Goal: Transaction & Acquisition: Purchase product/service

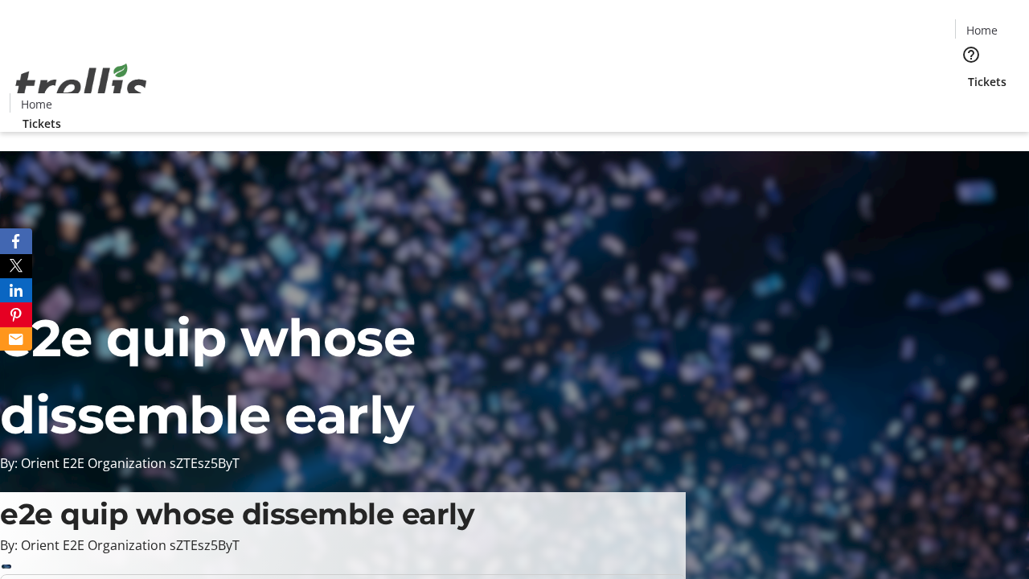
click at [967, 73] on span "Tickets" at bounding box center [986, 81] width 39 height 17
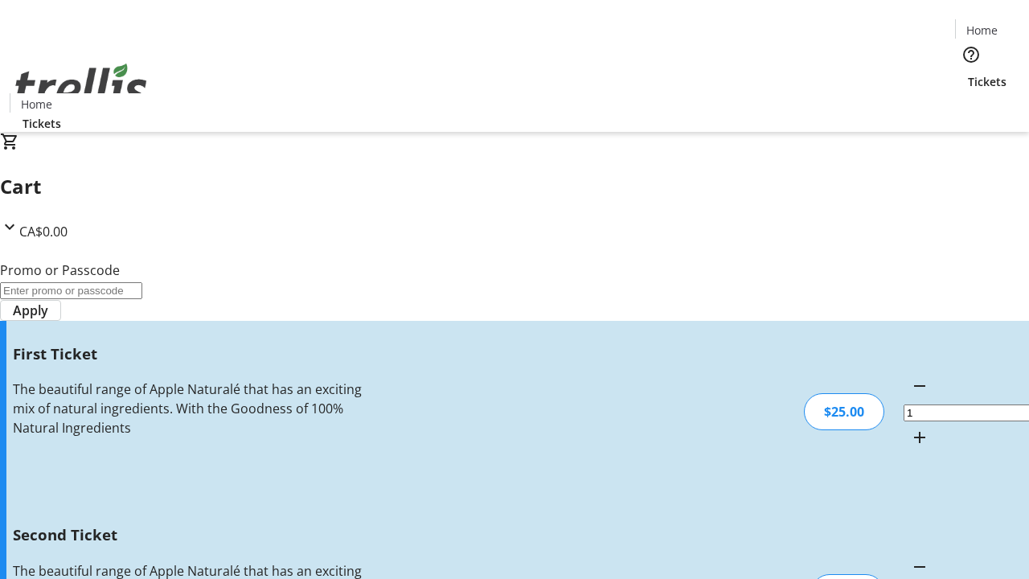
type input "2"
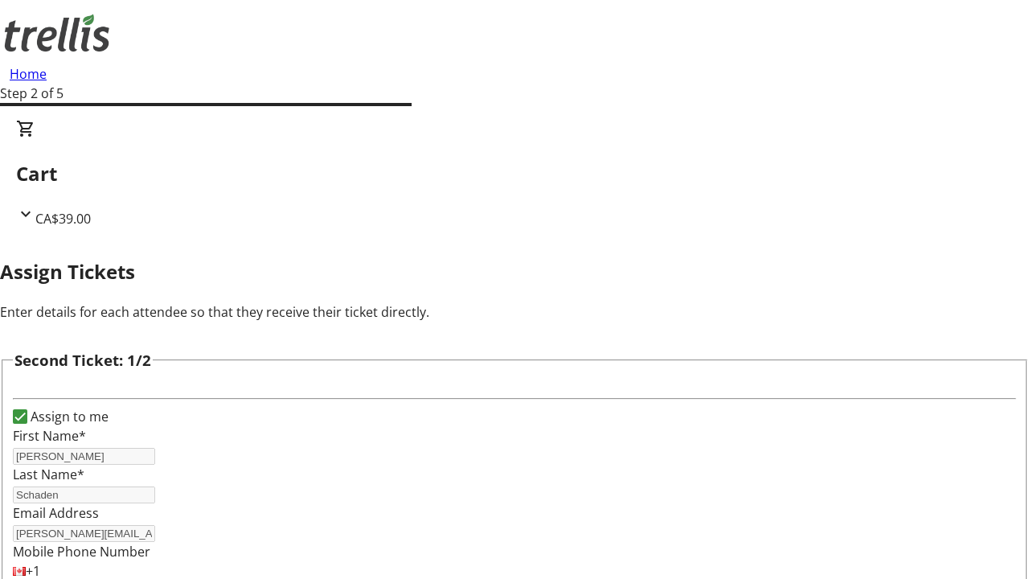
type input "[PERSON_NAME]"
type input "Schaden"
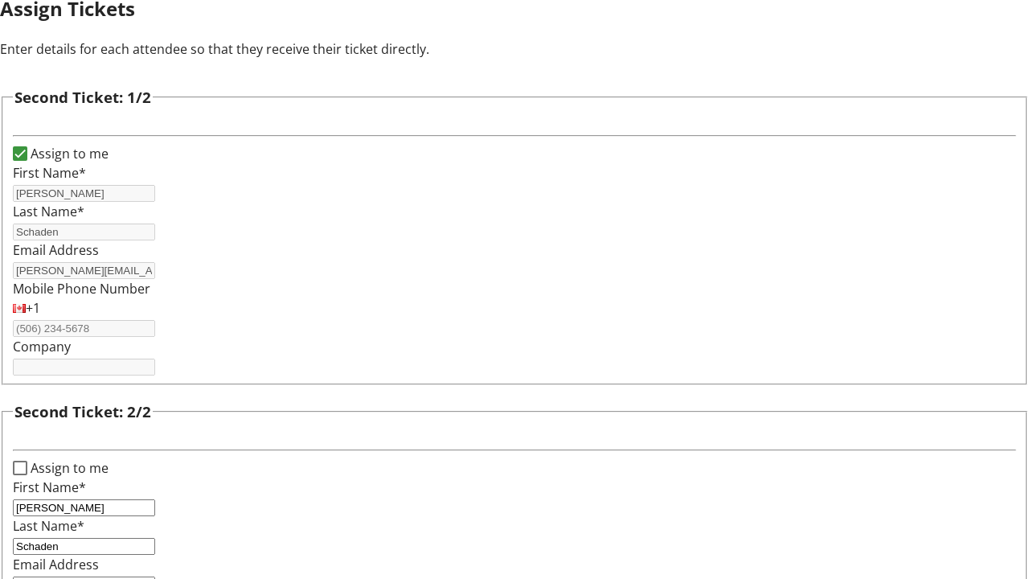
type input "[PERSON_NAME][EMAIL_ADDRESS][DOMAIN_NAME]"
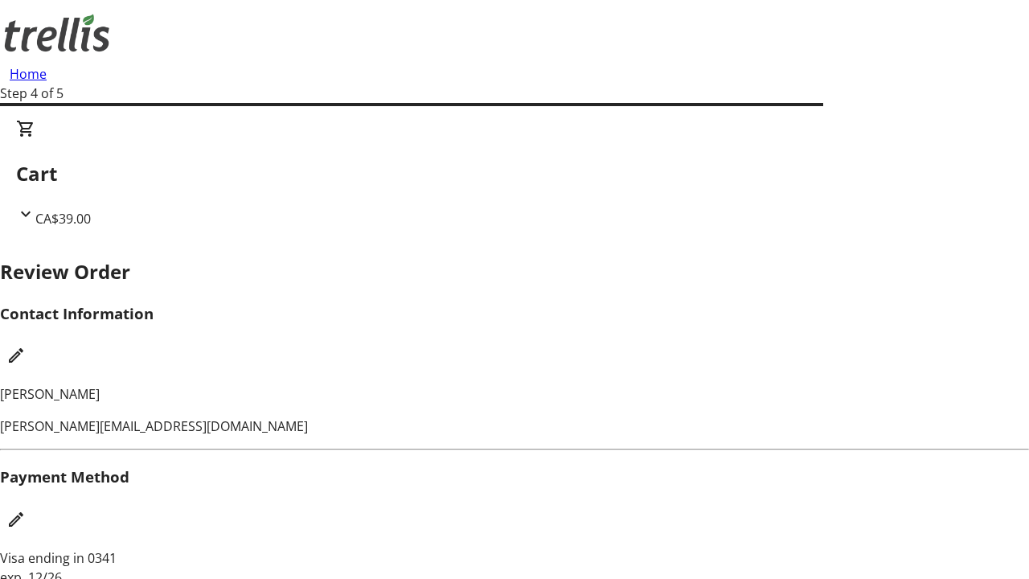
click at [26, 346] on mat-icon "Edit Contact Information" at bounding box center [15, 355] width 19 height 19
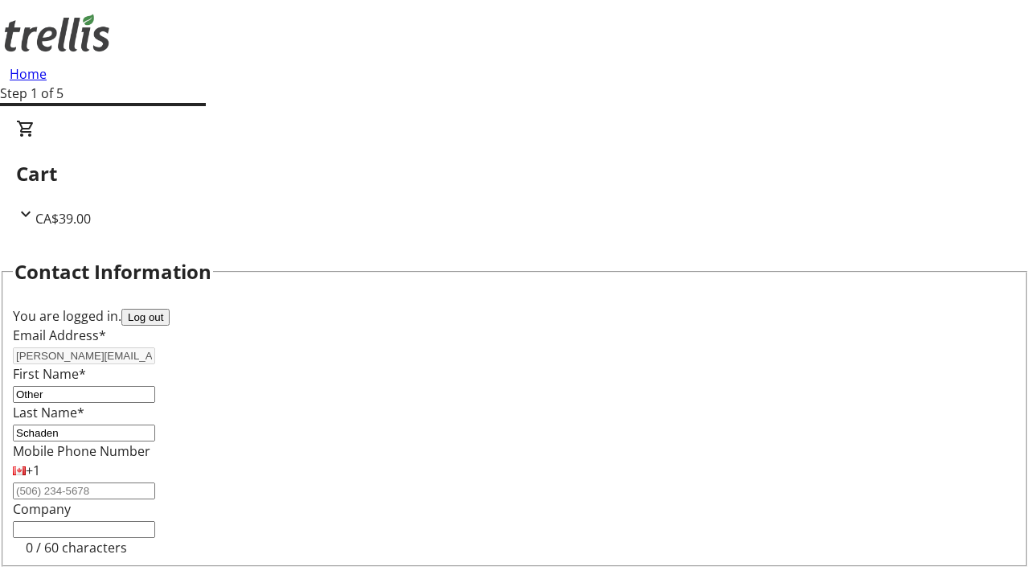
type input "Other"
type input "Name"
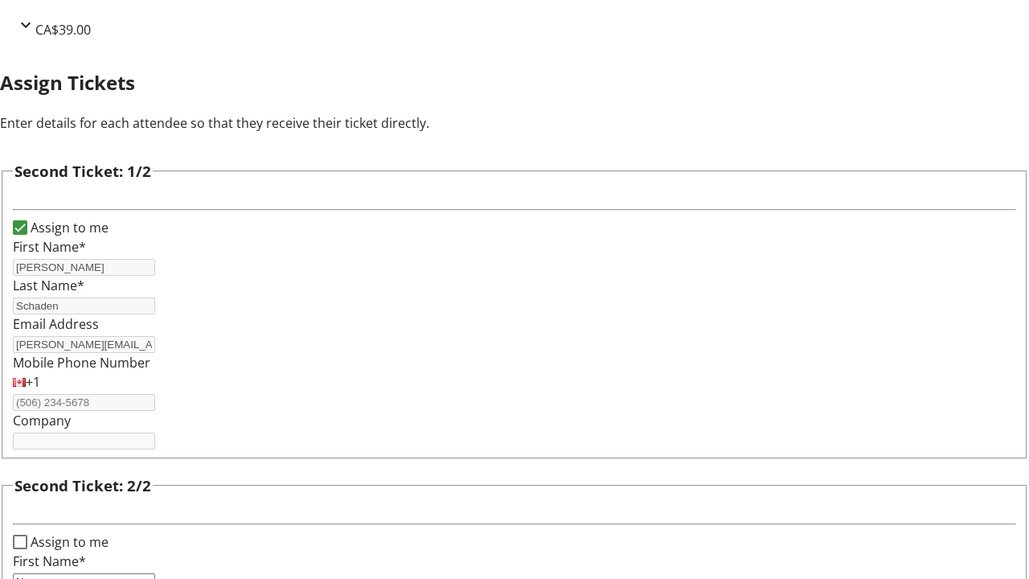
type input "Name"
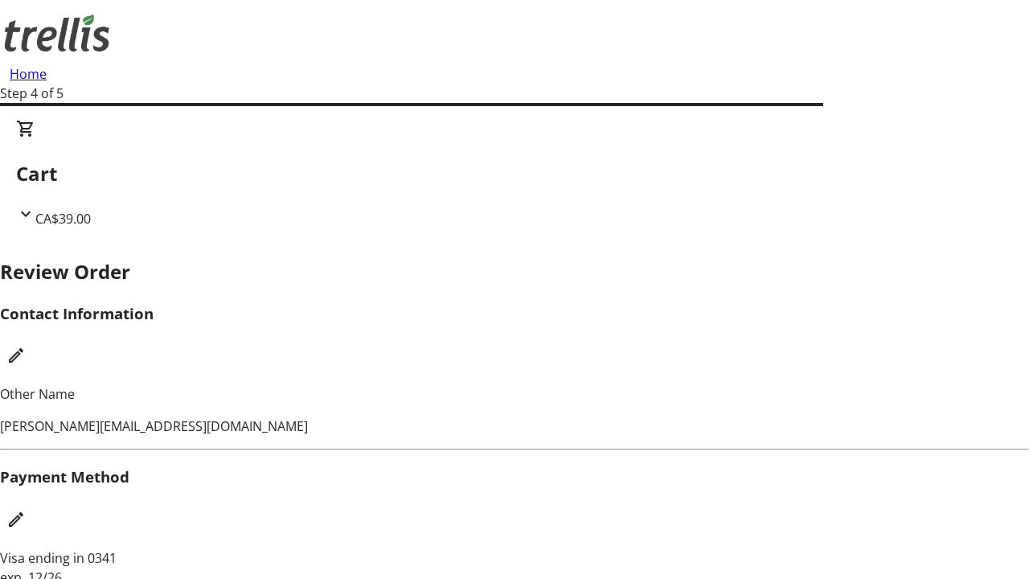
click at [26, 509] on mat-icon "Edit Payment Method" at bounding box center [15, 518] width 19 height 19
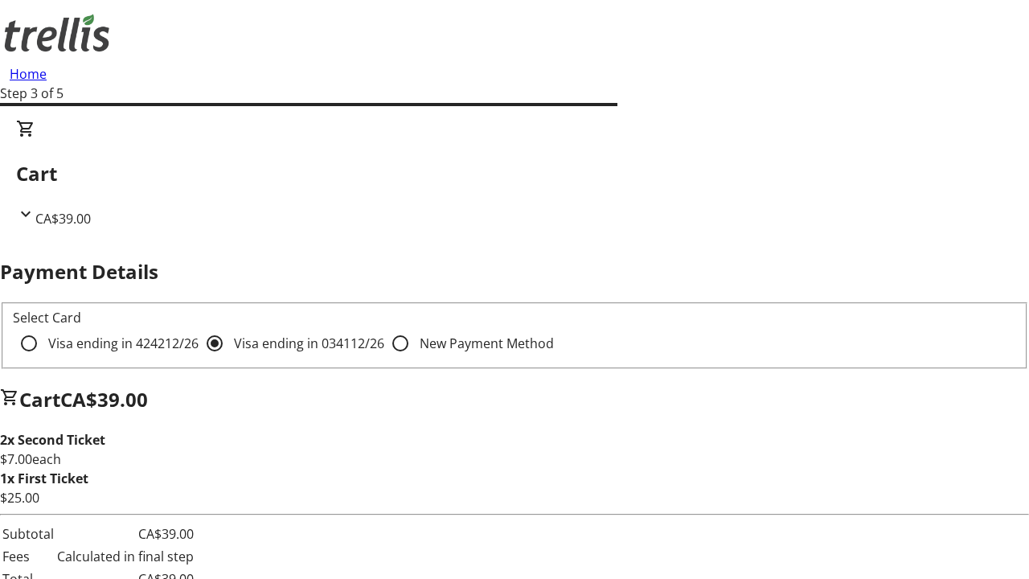
click at [45, 327] on input "Visa ending in 4242 12/26" at bounding box center [29, 343] width 32 height 32
radio input "true"
